Goal: Complete application form: Complete application form

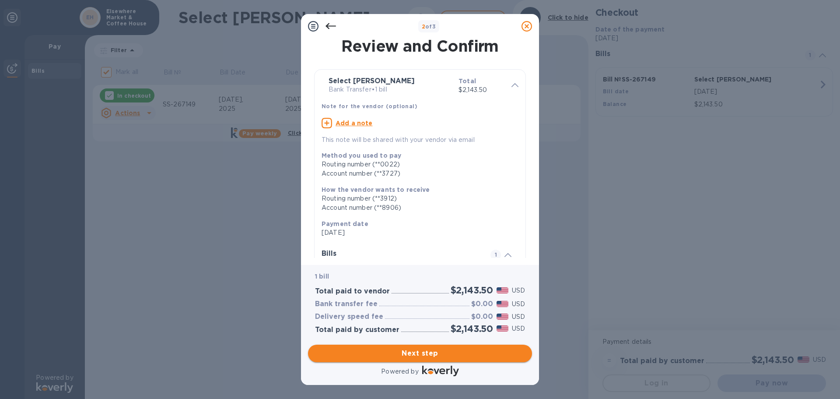
click at [453, 349] on span "Next step" at bounding box center [420, 353] width 210 height 11
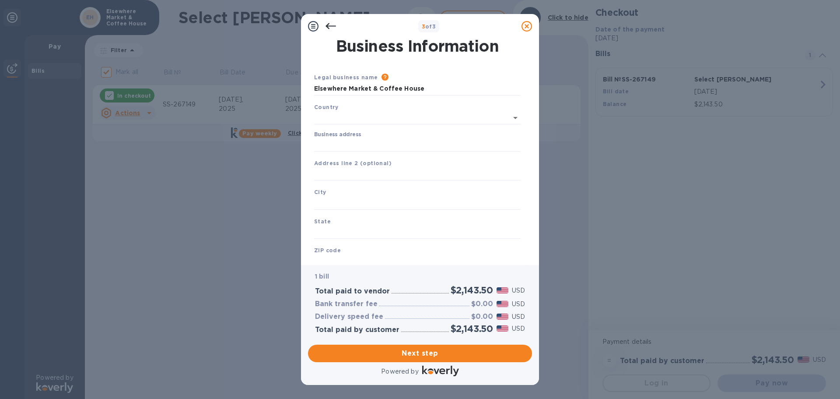
type input "[GEOGRAPHIC_DATA]"
click at [347, 143] on input "Business address" at bounding box center [417, 143] width 207 height 13
type input "PO Box 1099"
click at [348, 210] on div "City" at bounding box center [418, 196] width 214 height 29
click at [348, 200] on input "text" at bounding box center [417, 201] width 207 height 13
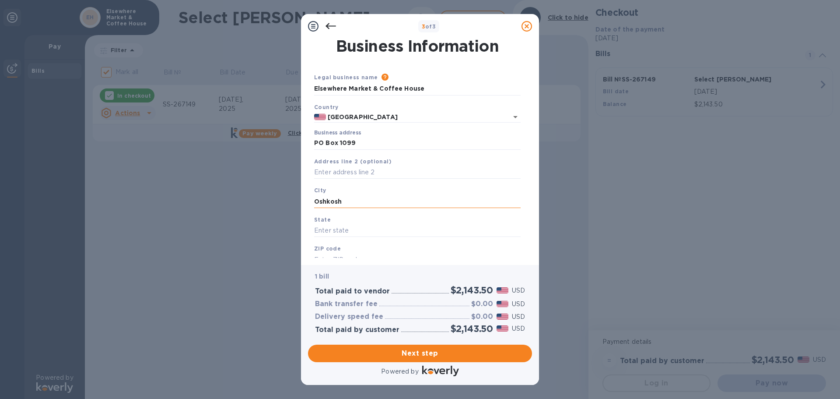
type input "Oshkosh"
type input "WI"
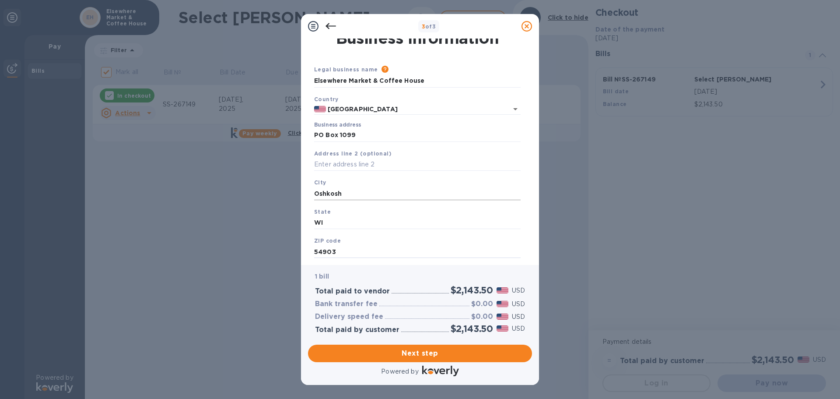
scroll to position [29, 0]
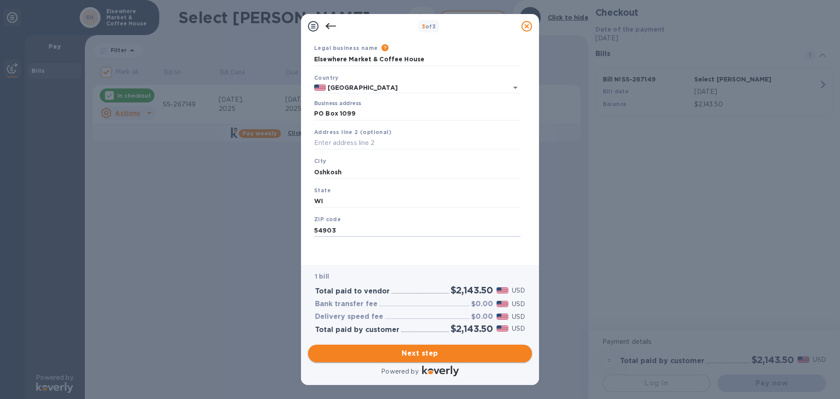
type input "54903"
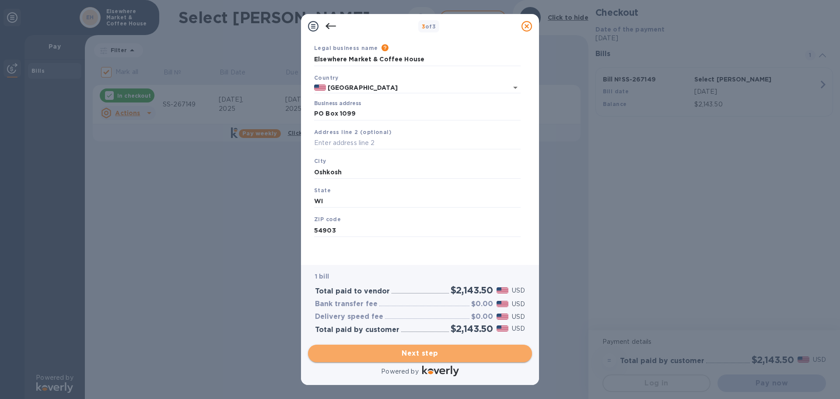
click at [415, 355] on span "Next step" at bounding box center [420, 353] width 210 height 11
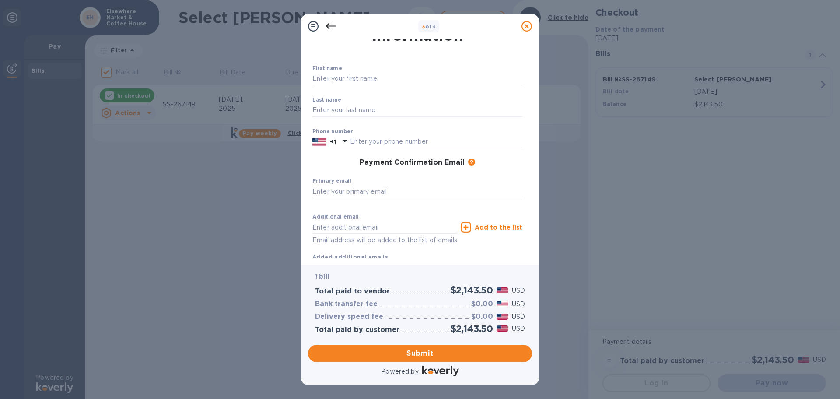
scroll to position [0, 0]
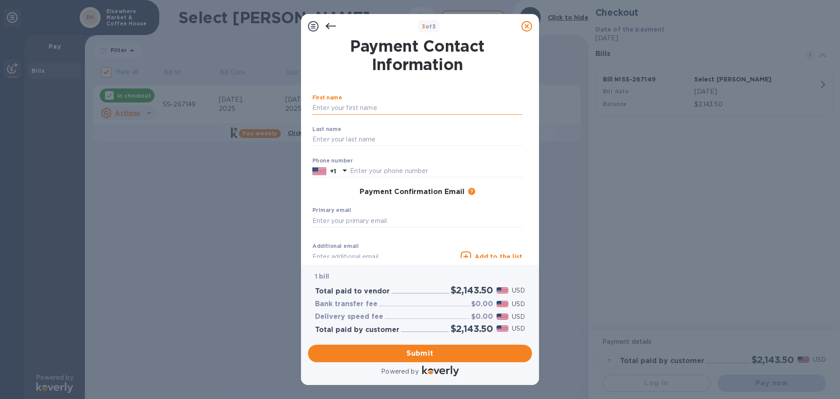
click at [370, 106] on input "text" at bounding box center [418, 108] width 210 height 13
type input "[PERSON_NAME]"
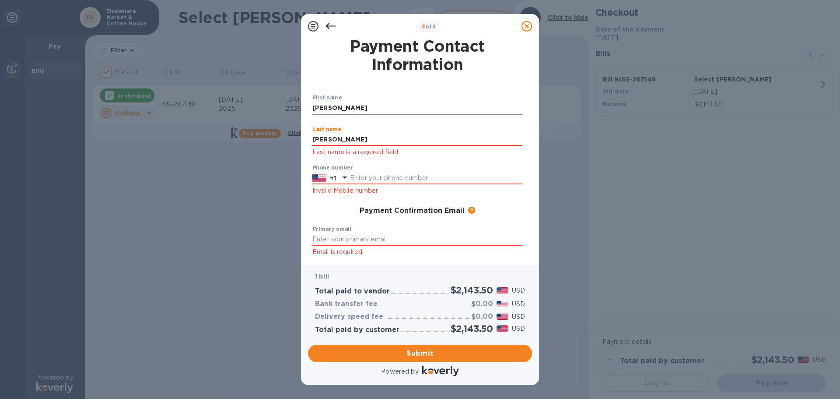
type input "[PERSON_NAME]"
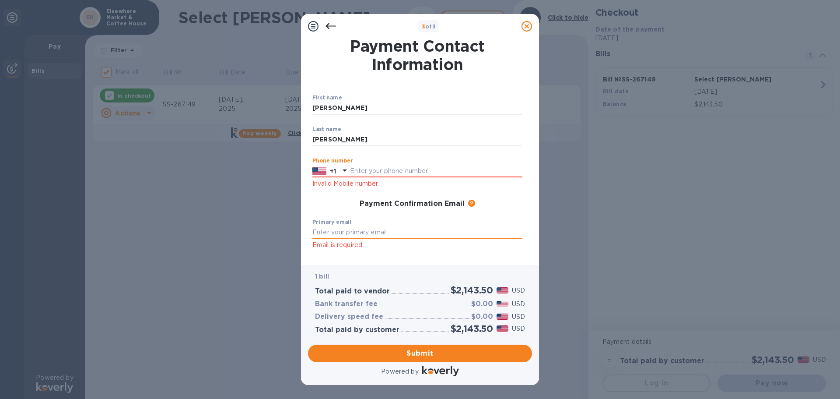
click at [348, 233] on input "text" at bounding box center [418, 232] width 210 height 13
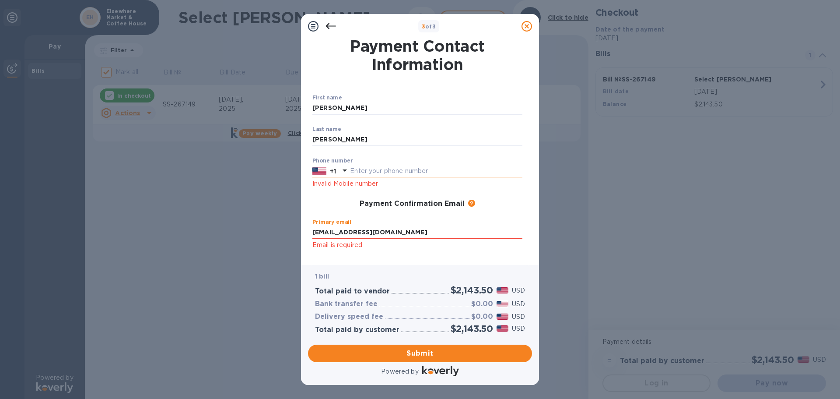
type input "[EMAIL_ADDRESS][DOMAIN_NAME]"
click at [376, 174] on input "text" at bounding box center [436, 171] width 172 height 13
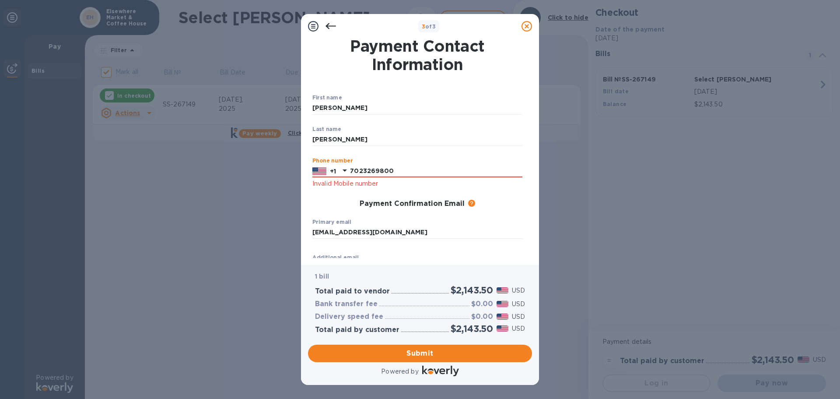
type input "7023269800"
click at [446, 208] on div "Payment Confirmation Email The added email addresses will be used to send the p…" at bounding box center [417, 204] width 217 height 16
click at [447, 225] on div "Primary email [EMAIL_ADDRESS][DOMAIN_NAME] ​" at bounding box center [418, 235] width 210 height 32
click at [439, 226] on input "[EMAIL_ADDRESS][DOMAIN_NAME]" at bounding box center [418, 232] width 210 height 13
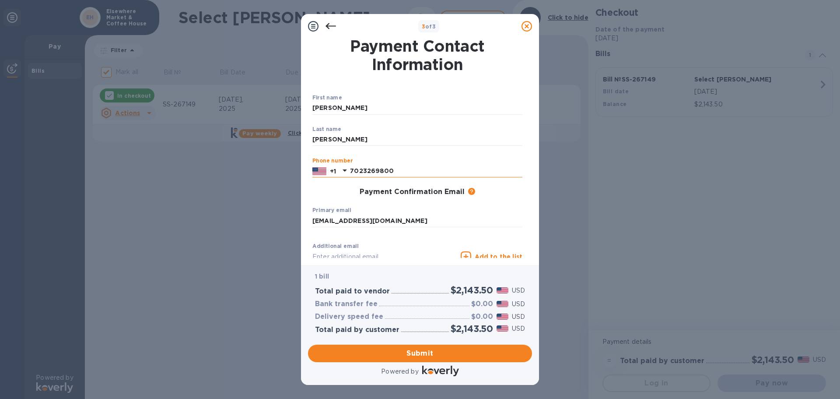
click at [414, 175] on input "7023269800" at bounding box center [436, 171] width 172 height 13
click at [442, 348] on span "Submit" at bounding box center [420, 353] width 210 height 11
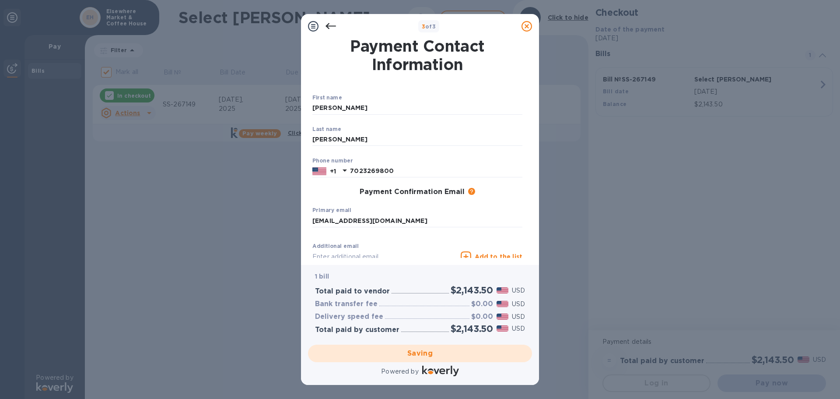
checkbox input "false"
